Goal: Task Accomplishment & Management: Complete application form

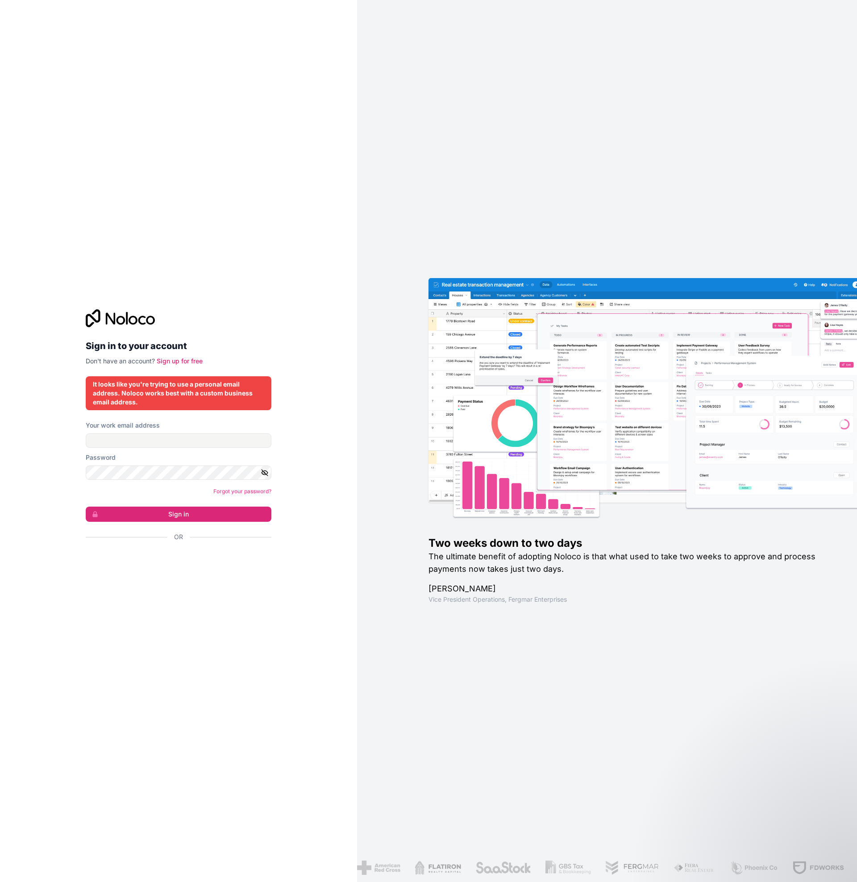
click at [149, 494] on div "Forgot your password?" at bounding box center [179, 491] width 186 height 9
click at [67, 348] on div "Sign in to your account Don't have an account? Sign up for free It looks like y…" at bounding box center [178, 441] width 357 height 882
click at [166, 332] on div "Sign in to your account Don't have an account? Sign up for free" at bounding box center [179, 337] width 186 height 56
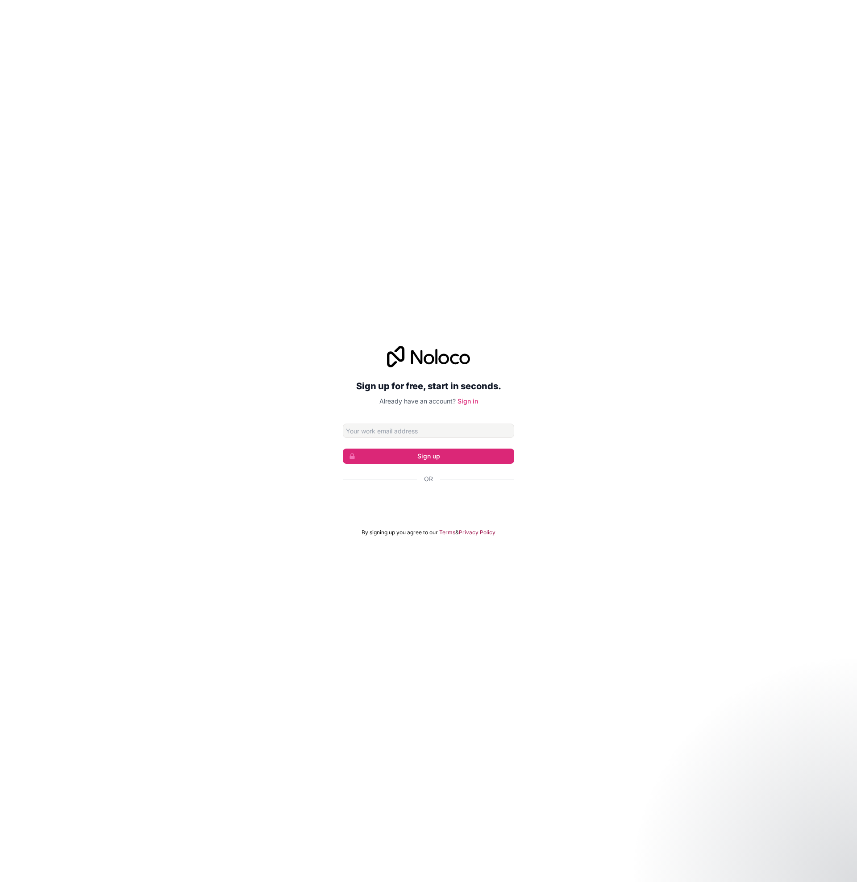
drag, startPoint x: 167, startPoint y: 158, endPoint x: 169, endPoint y: 163, distance: 4.8
click at [167, 158] on div "Sign up for free, start in seconds. Already have an account? Sign in Sign up Or…" at bounding box center [428, 441] width 857 height 882
click at [371, 436] on input "Email address" at bounding box center [428, 431] width 171 height 14
type input "[PERSON_NAME][EMAIL_ADDRESS][DOMAIN_NAME]"
click at [443, 455] on button "Sign up" at bounding box center [428, 456] width 171 height 15
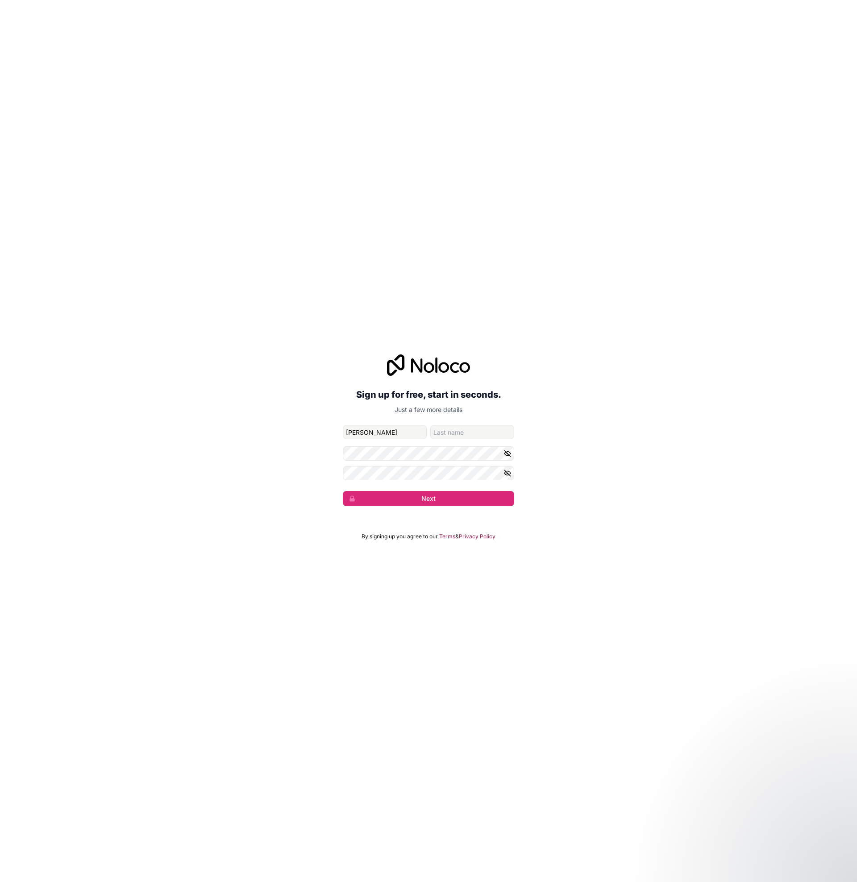
type input "[PERSON_NAME]"
type input "Gaydon"
click at [428, 501] on button "Next" at bounding box center [428, 498] width 171 height 15
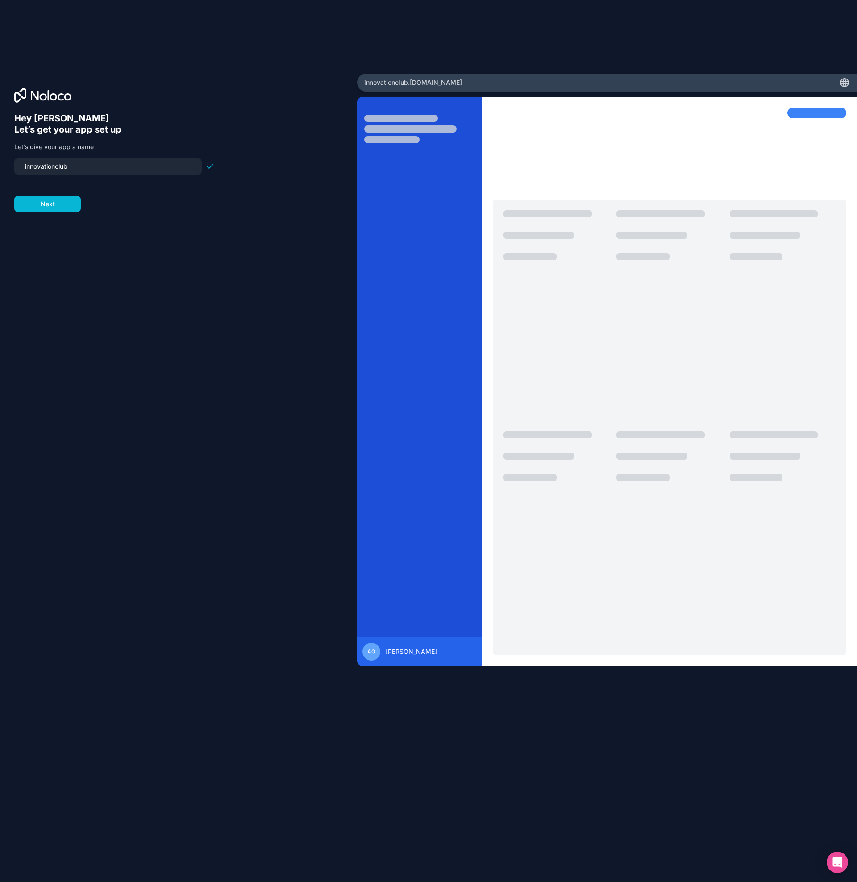
click at [78, 165] on input "innovationclub" at bounding box center [108, 166] width 177 height 13
drag, startPoint x: 76, startPoint y: 164, endPoint x: 36, endPoint y: 164, distance: 40.6
click at [36, 164] on input "innovationclub" at bounding box center [108, 166] width 177 height 13
type input "pain-point-app"
click at [50, 203] on button "Next" at bounding box center [47, 204] width 67 height 16
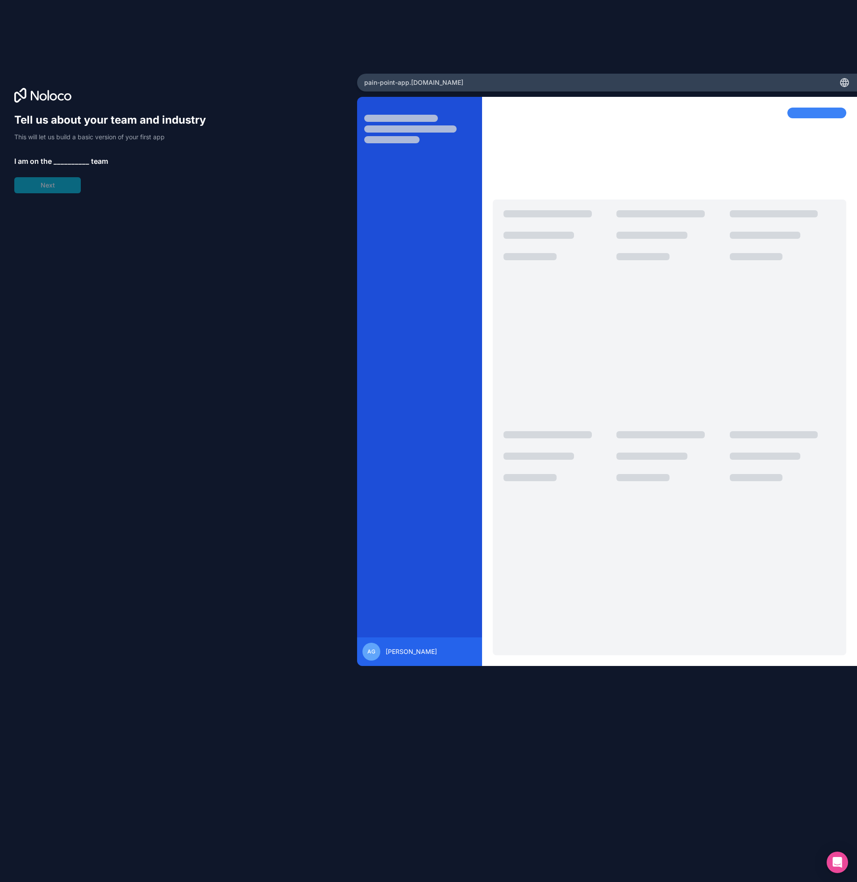
click at [62, 152] on div "Tell us about your team and industry This will let us build a basic version of …" at bounding box center [114, 153] width 200 height 80
click at [59, 164] on span "__________" at bounding box center [72, 161] width 36 height 11
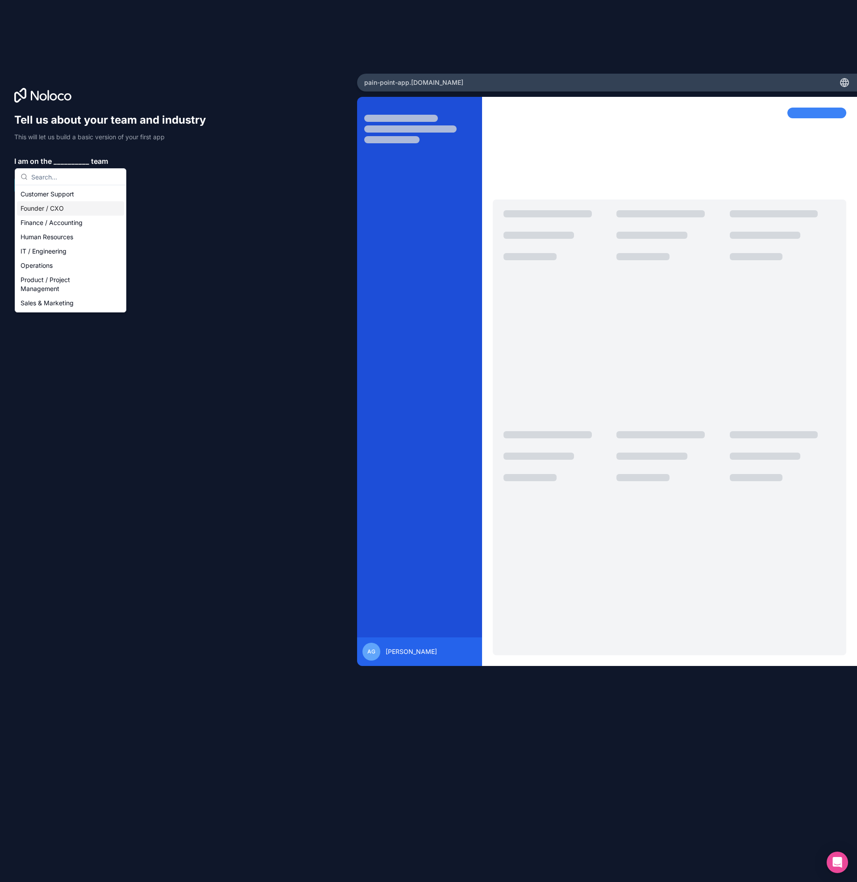
click at [38, 209] on div "Founder / CXO" at bounding box center [70, 208] width 107 height 14
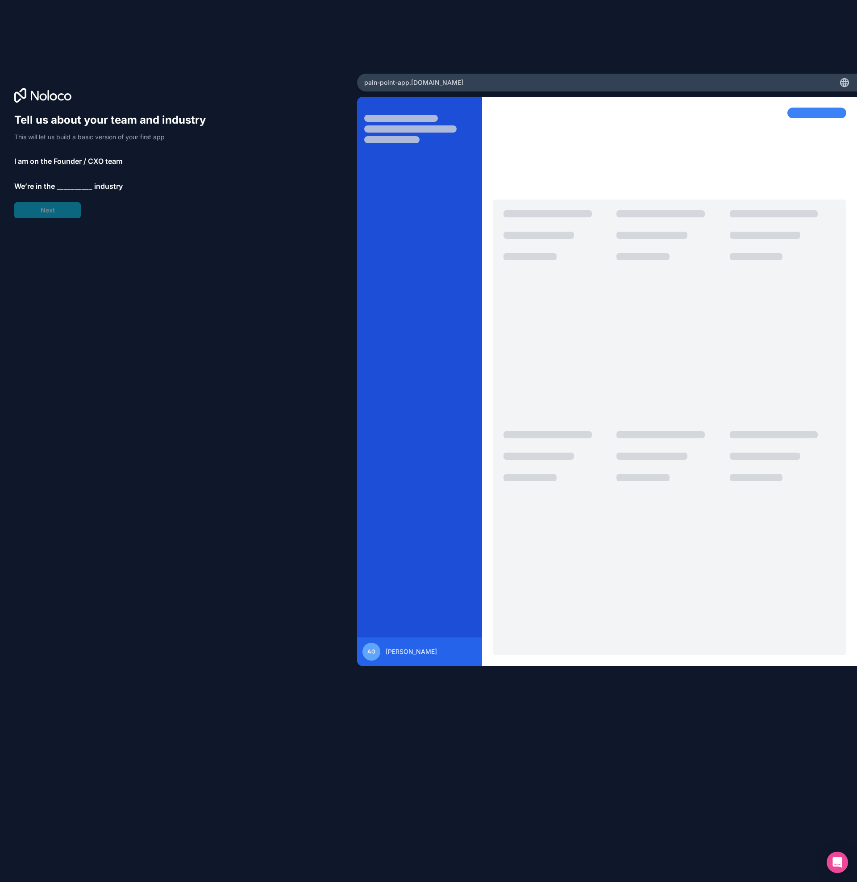
click at [67, 188] on span "__________" at bounding box center [75, 186] width 36 height 11
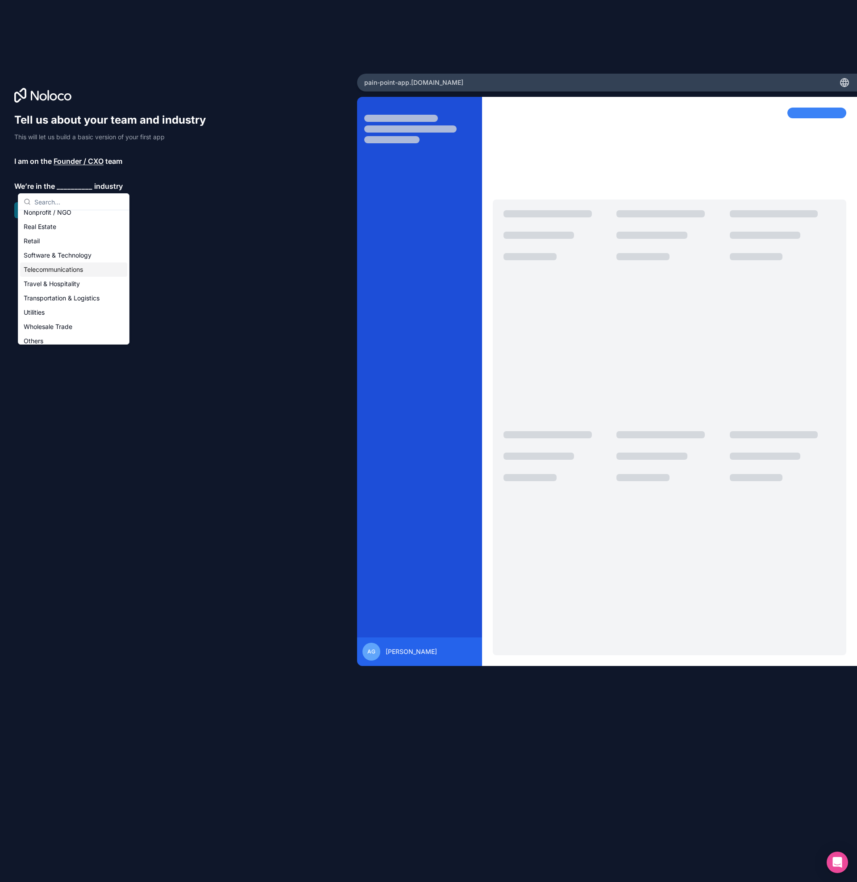
scroll to position [184, 0]
click at [51, 253] on div "Software & Technology" at bounding box center [73, 249] width 107 height 14
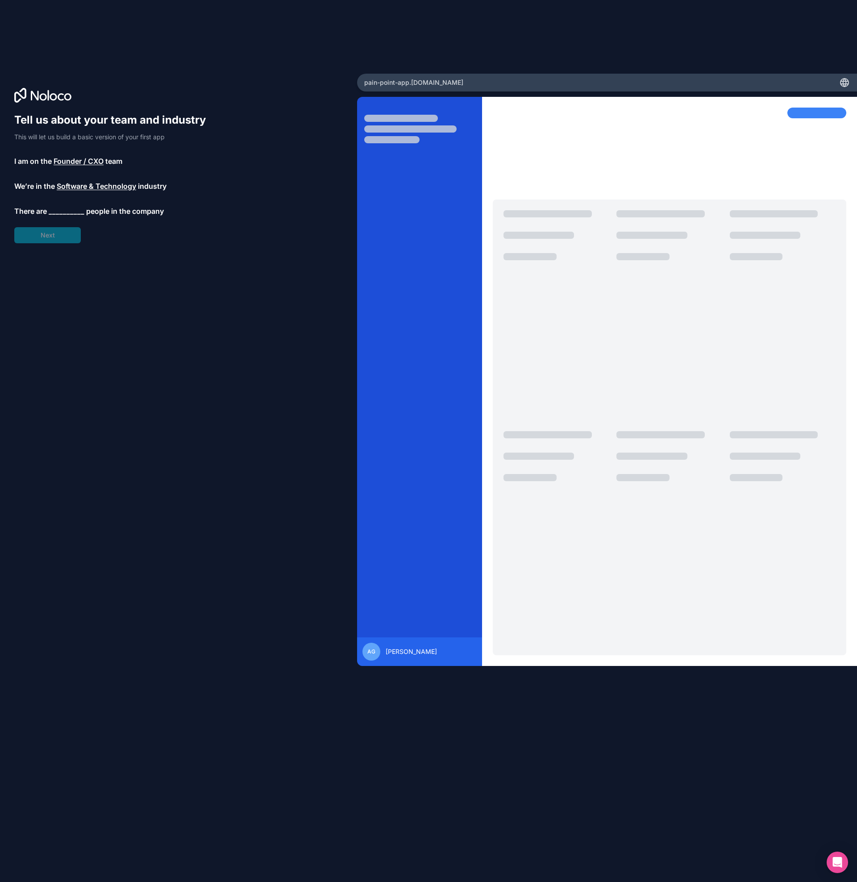
click at [57, 210] on span "__________" at bounding box center [67, 211] width 36 height 11
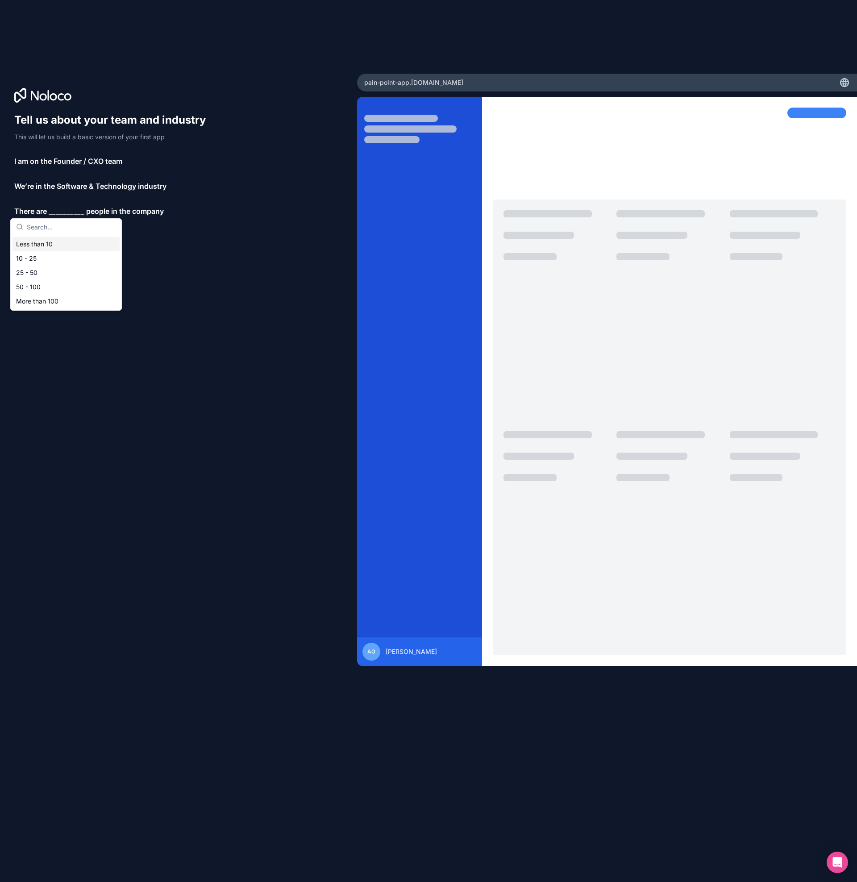
click at [43, 249] on div "Less than 10" at bounding box center [66, 244] width 107 height 14
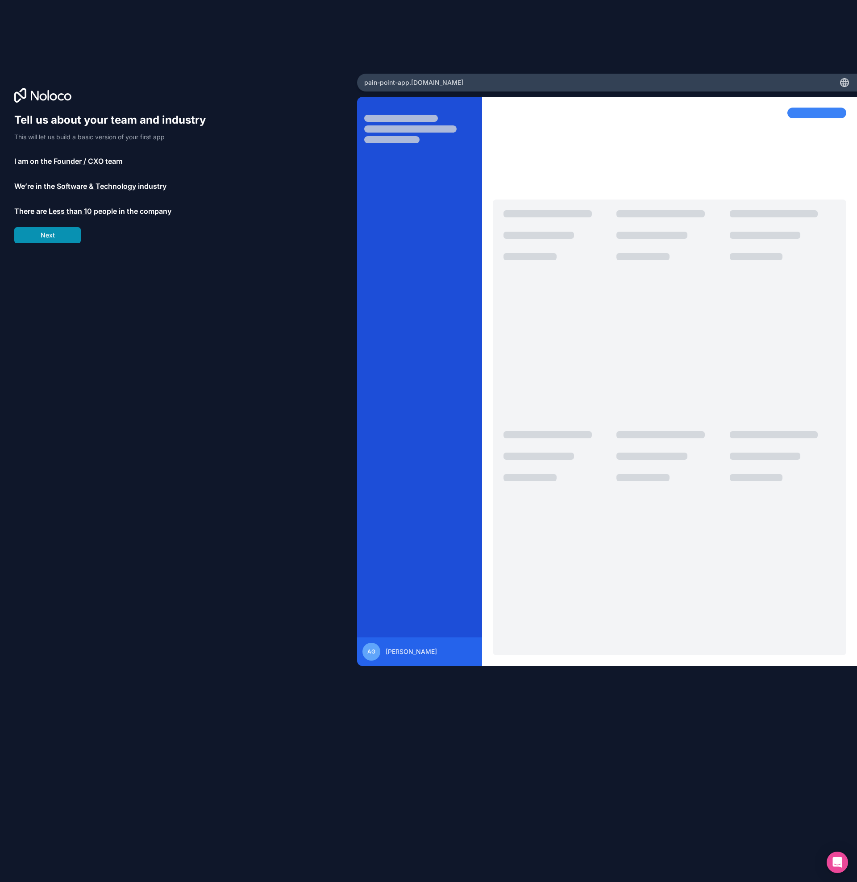
click at [50, 237] on button "Next" at bounding box center [47, 235] width 67 height 16
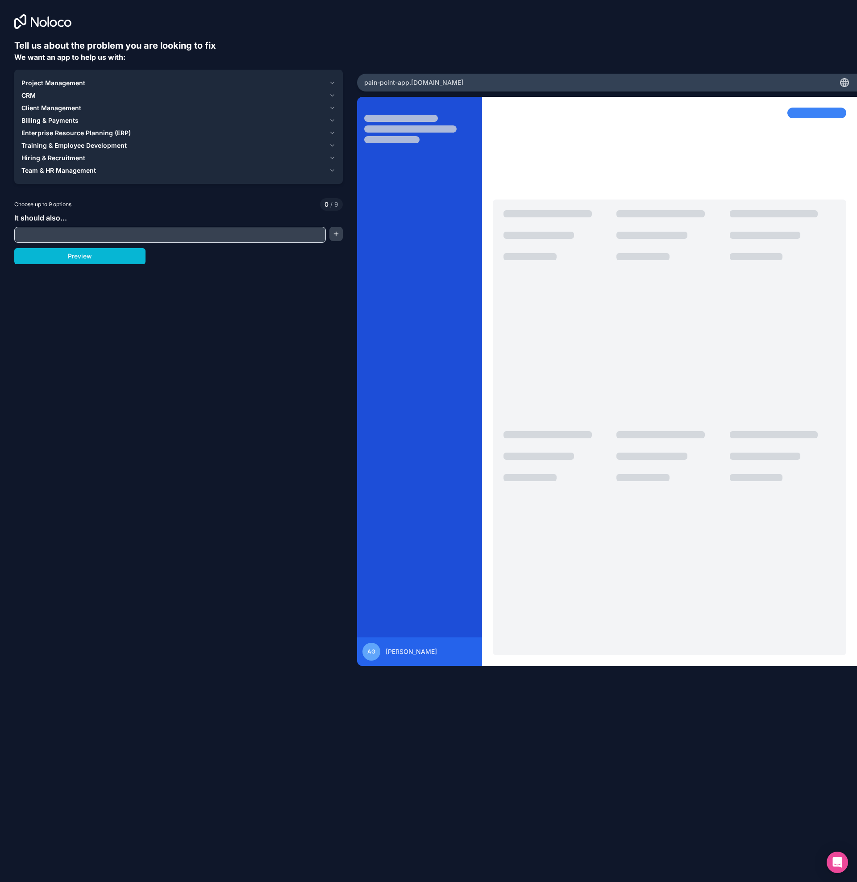
click at [56, 146] on span "Training & Employee Development" at bounding box center [73, 145] width 105 height 9
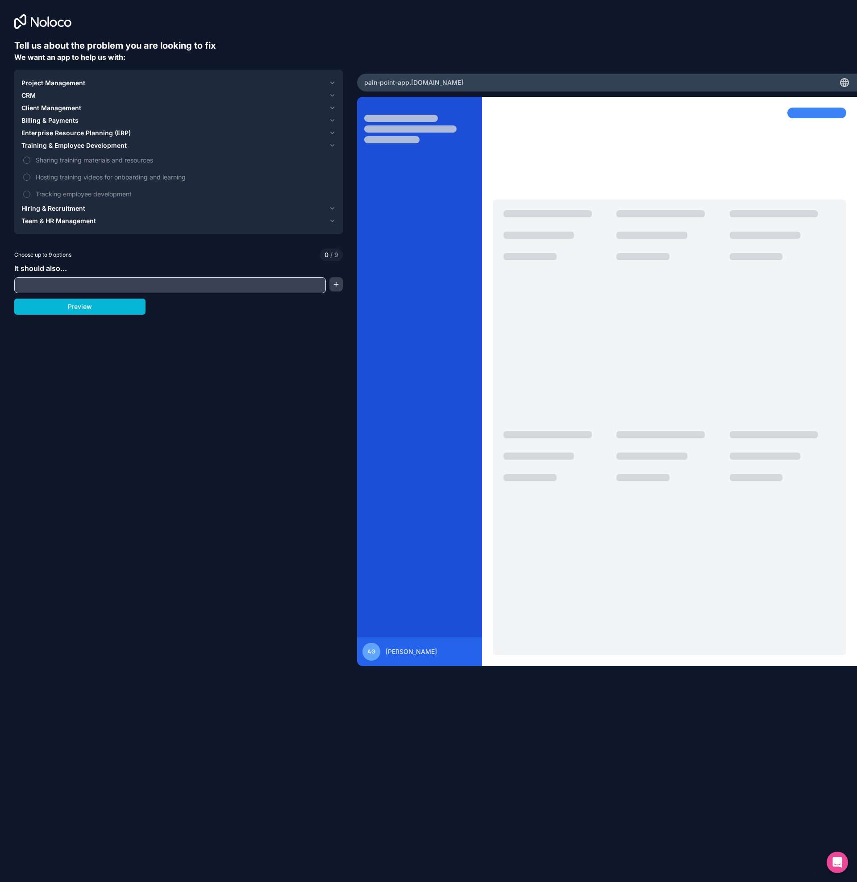
click at [46, 145] on span "Training & Employee Development" at bounding box center [73, 145] width 105 height 9
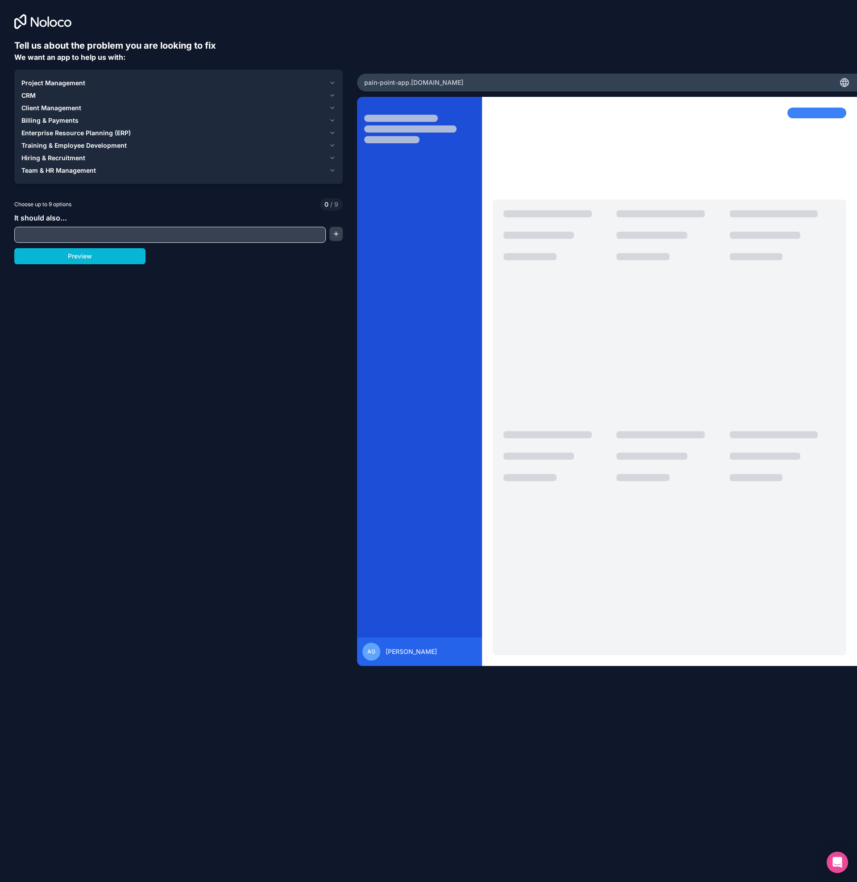
click at [36, 97] on div "CRM" at bounding box center [173, 95] width 304 height 9
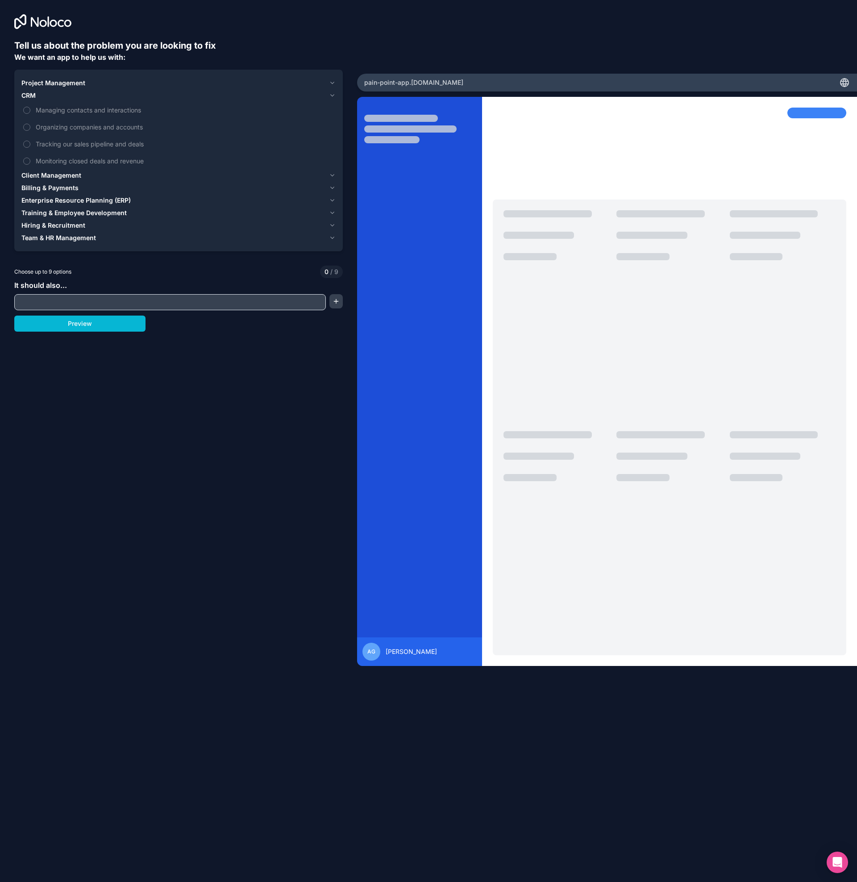
click at [37, 97] on div "CRM" at bounding box center [173, 95] width 304 height 9
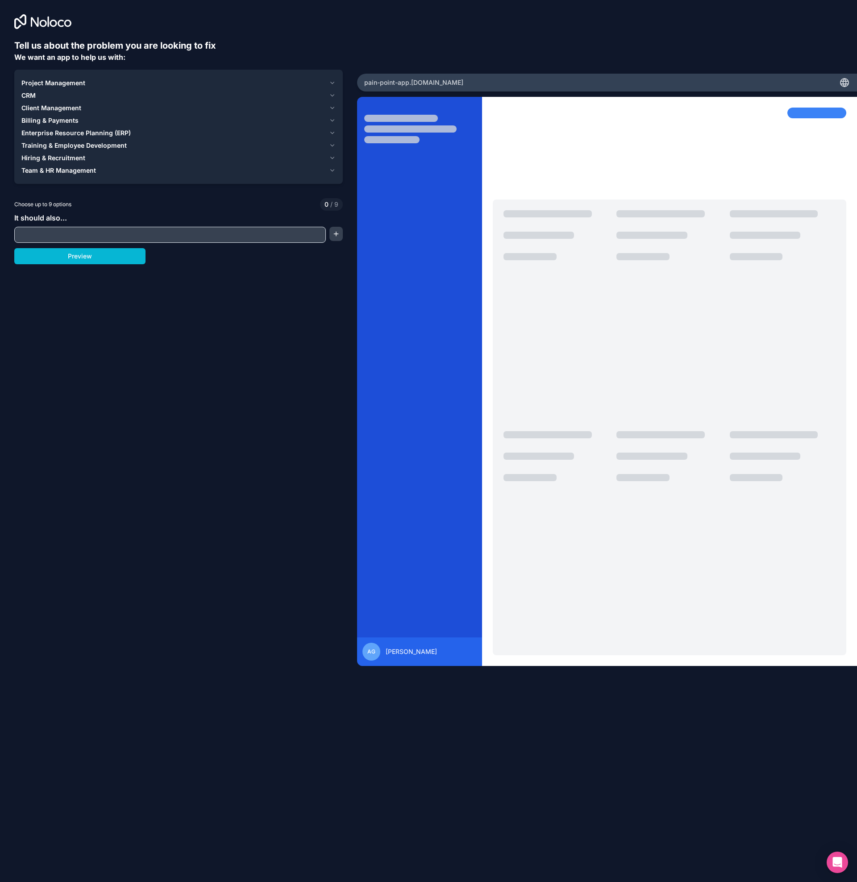
click at [41, 85] on span "Project Management" at bounding box center [53, 83] width 64 height 9
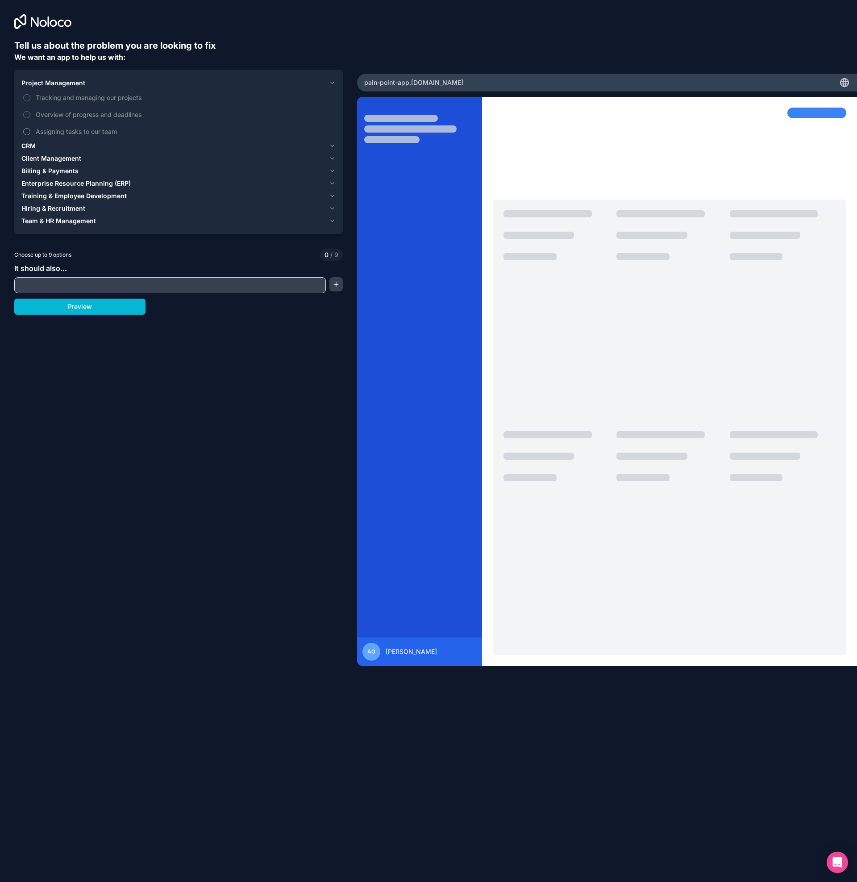
click at [28, 132] on button "Assigning tasks to our team" at bounding box center [26, 131] width 7 height 7
click at [53, 287] on input "text" at bounding box center [170, 285] width 307 height 13
click at [75, 307] on button "Preview" at bounding box center [79, 307] width 131 height 16
click at [27, 96] on button "Tracking and managing our projects" at bounding box center [26, 97] width 7 height 7
click at [90, 307] on button "Preview" at bounding box center [79, 307] width 131 height 16
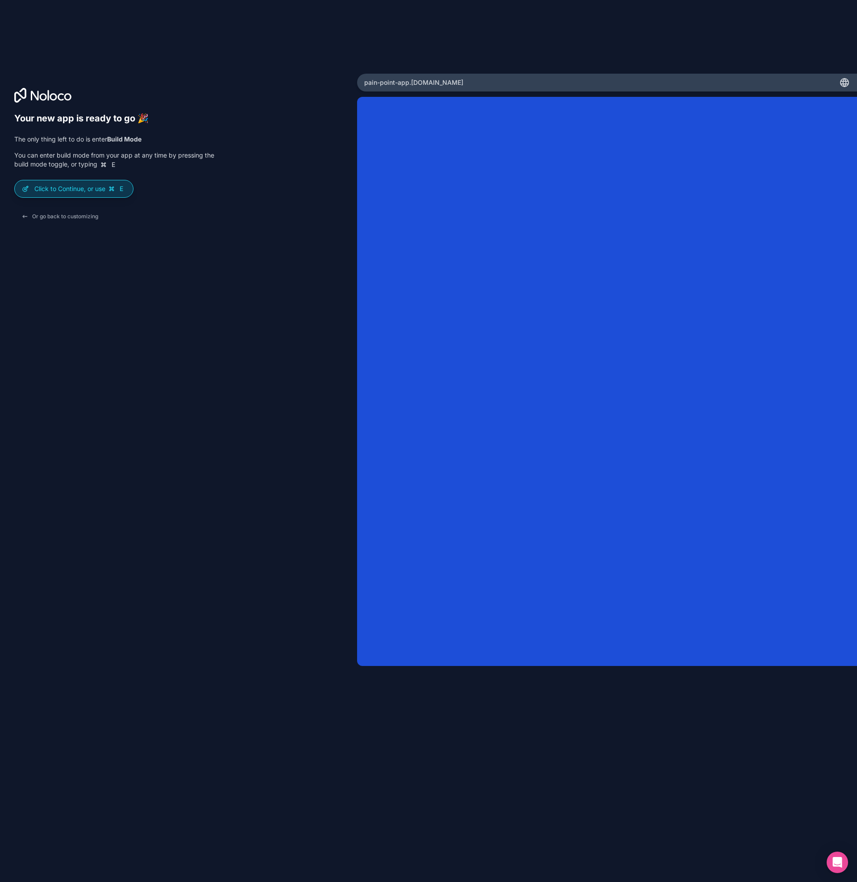
click at [81, 190] on p "Click to Continue, or use E" at bounding box center [80, 188] width 92 height 9
